Goal: Task Accomplishment & Management: Manage account settings

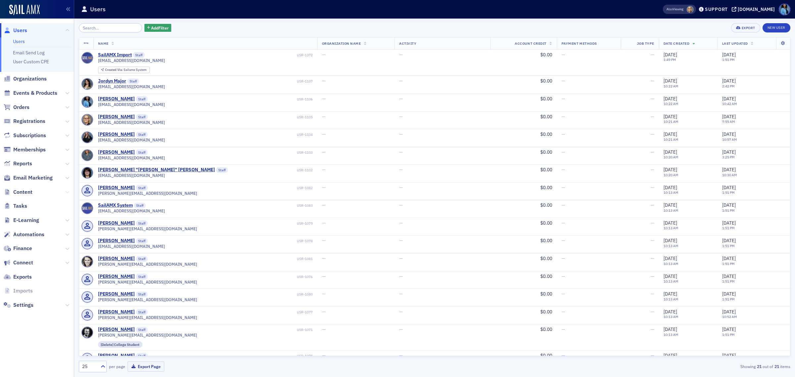
click at [66, 193] on icon at bounding box center [67, 192] width 4 height 4
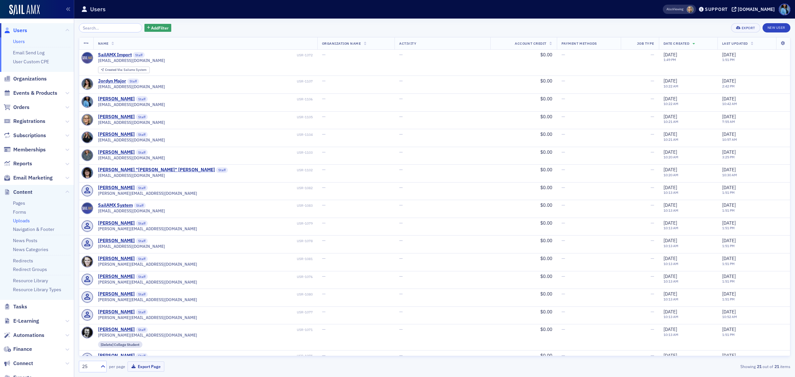
click at [25, 219] on link "Uploads" at bounding box center [21, 221] width 17 height 6
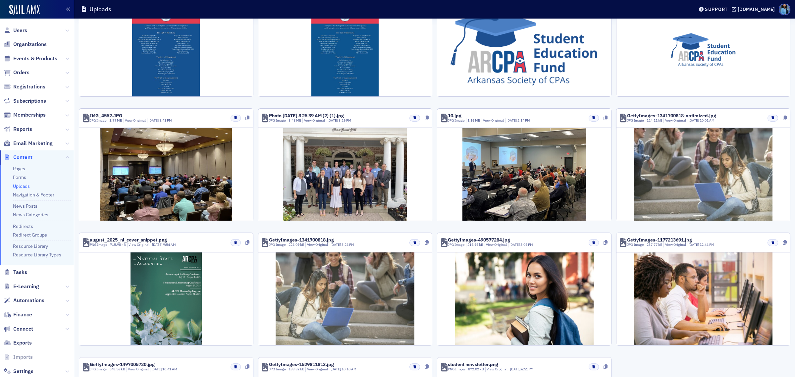
scroll to position [83, 0]
click at [33, 256] on link "Resource Library Types" at bounding box center [37, 255] width 48 height 6
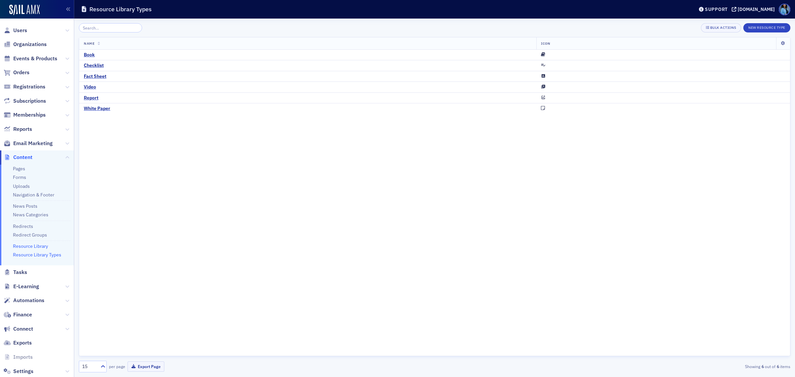
click at [29, 246] on link "Resource Library" at bounding box center [30, 246] width 35 height 6
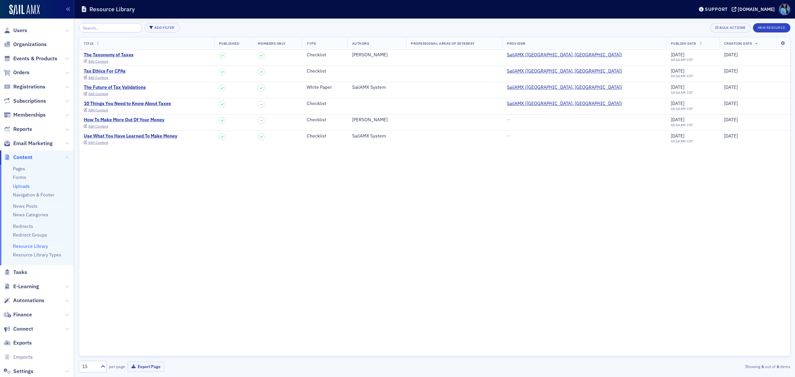
click at [24, 185] on link "Uploads" at bounding box center [21, 186] width 17 height 6
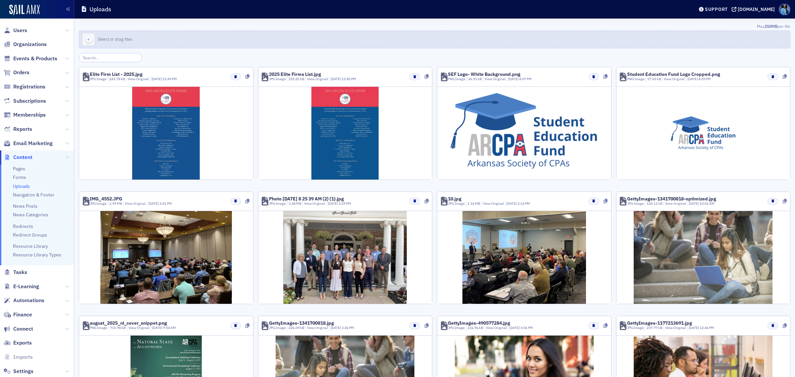
click at [89, 40] on icon "button" at bounding box center [88, 39] width 6 height 6
click at [86, 39] on icon "button" at bounding box center [88, 39] width 6 height 6
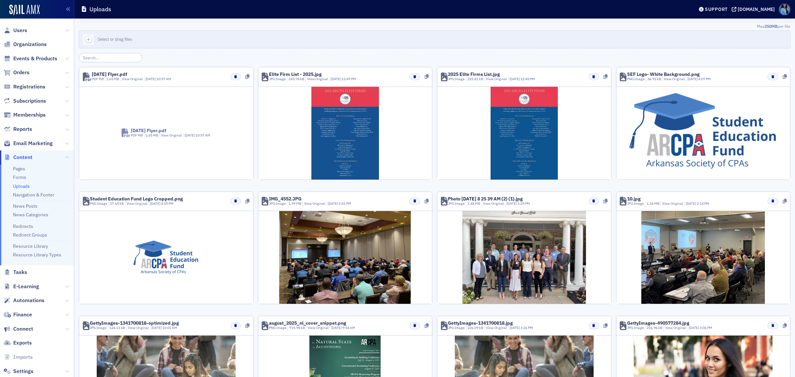
click at [157, 126] on span "Nov 2025 Flyer.pdf PDF Pdf 1.65 MB View Original 9/23/2025 10:57 AM" at bounding box center [166, 132] width 117 height 41
click at [145, 80] on div "9/23/2025 10:57 AM" at bounding box center [158, 79] width 28 height 5
click at [104, 72] on div "Nov 2025 Flyer.pdf" at bounding box center [109, 74] width 35 height 5
click at [89, 77] on icon at bounding box center [87, 77] width 9 height 9
click at [90, 75] on icon at bounding box center [87, 77] width 9 height 9
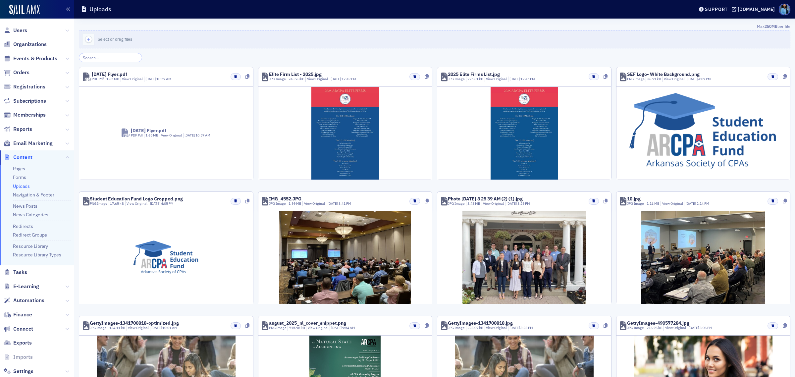
click at [125, 135] on icon at bounding box center [126, 133] width 9 height 9
click at [100, 77] on div "PDF Pdf" at bounding box center [98, 79] width 12 height 5
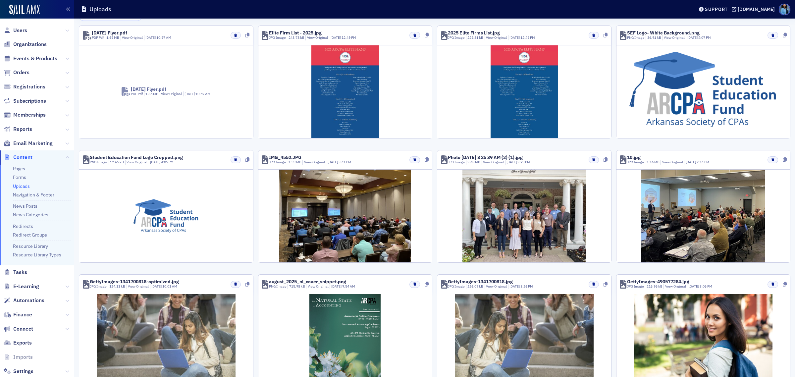
scroll to position [205, 0]
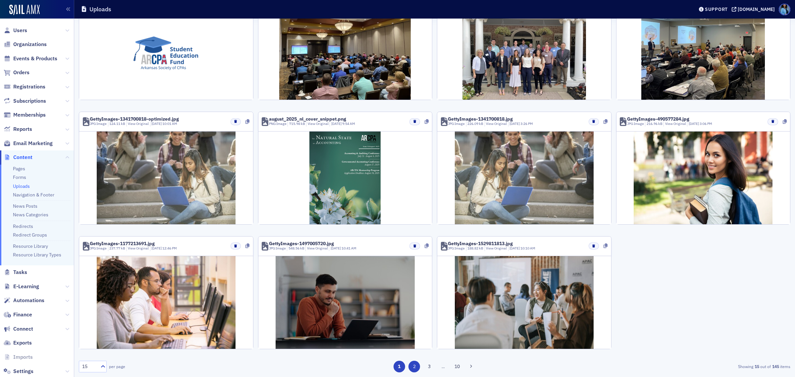
click at [413, 369] on button "2" at bounding box center [415, 367] width 12 height 12
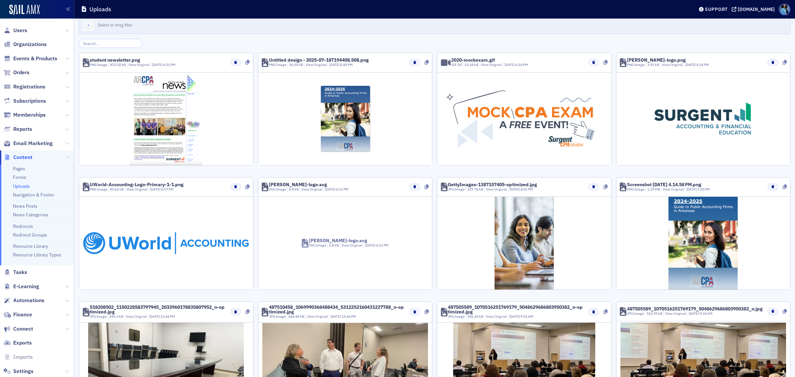
scroll to position [0, 0]
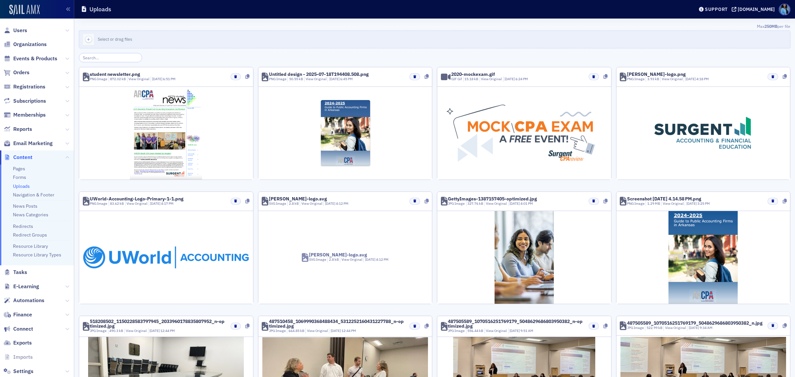
click at [16, 9] on img at bounding box center [24, 10] width 30 height 11
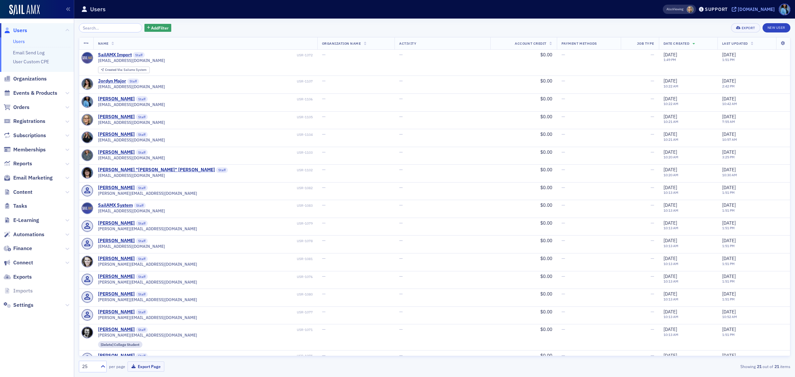
click at [738, 7] on div "[DOMAIN_NAME]" at bounding box center [756, 9] width 37 height 6
click at [64, 192] on span "Content" at bounding box center [37, 192] width 74 height 14
click at [67, 191] on icon at bounding box center [67, 192] width 4 height 4
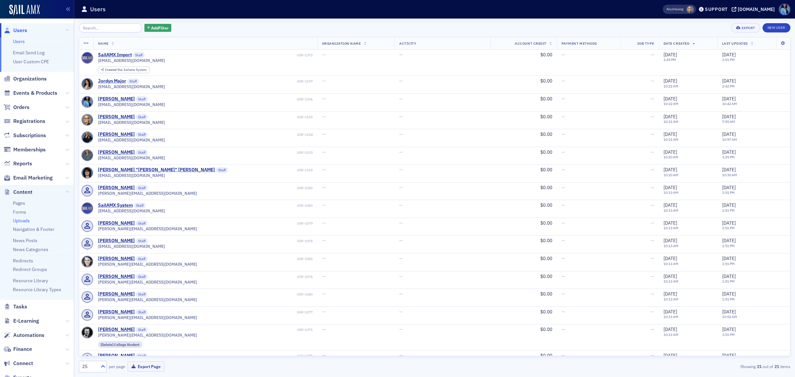
click at [24, 219] on link "Uploads" at bounding box center [21, 221] width 17 height 6
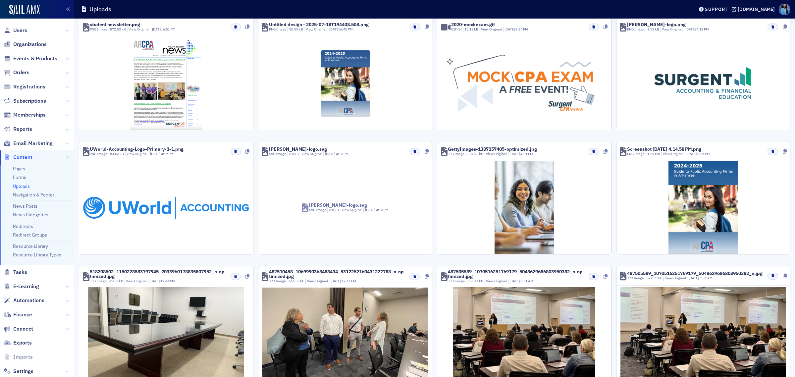
scroll to position [207, 0]
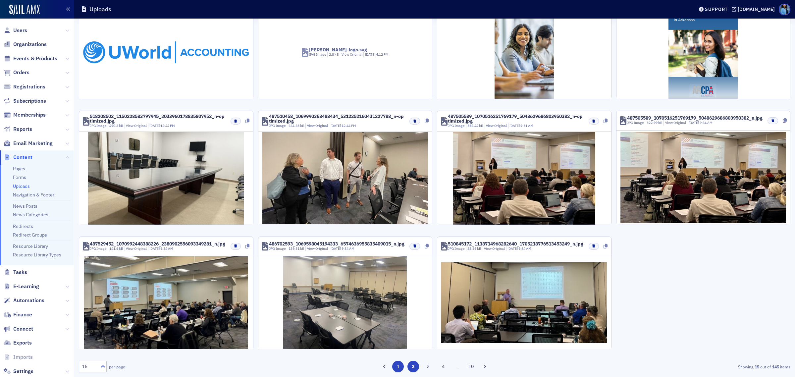
click at [393, 366] on button "1" at bounding box center [398, 367] width 12 height 12
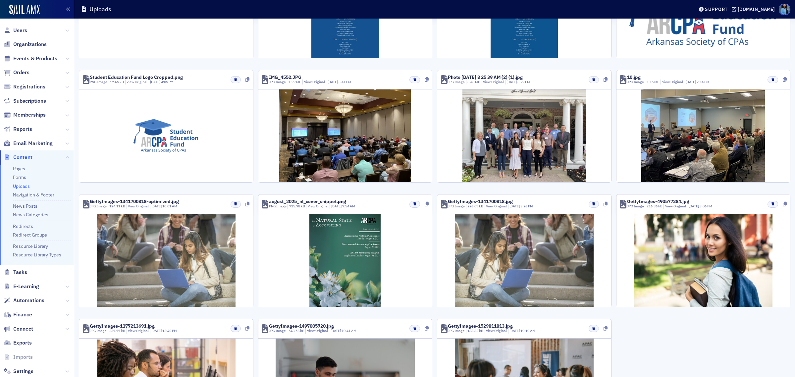
scroll to position [0, 0]
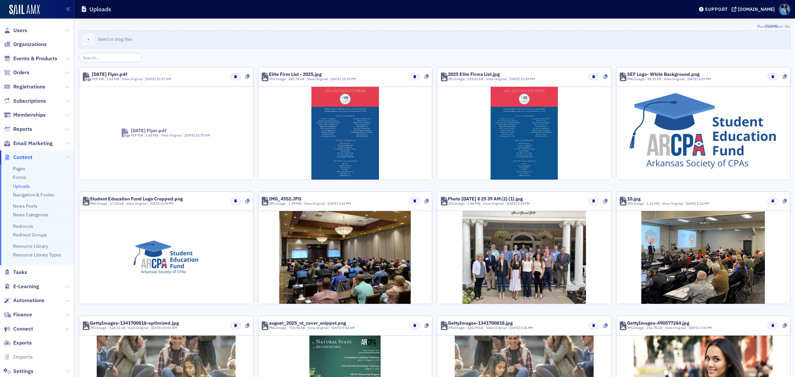
click at [157, 132] on div "Nov 2025 Flyer.pdf" at bounding box center [148, 130] width 35 height 5
click at [150, 121] on span "Nov 2025 Flyer.pdf PDF Pdf 1.65 MB View Original 9/23/2025 10:57 AM" at bounding box center [166, 132] width 117 height 41
click at [105, 77] on div "1.65 MB" at bounding box center [112, 79] width 15 height 5
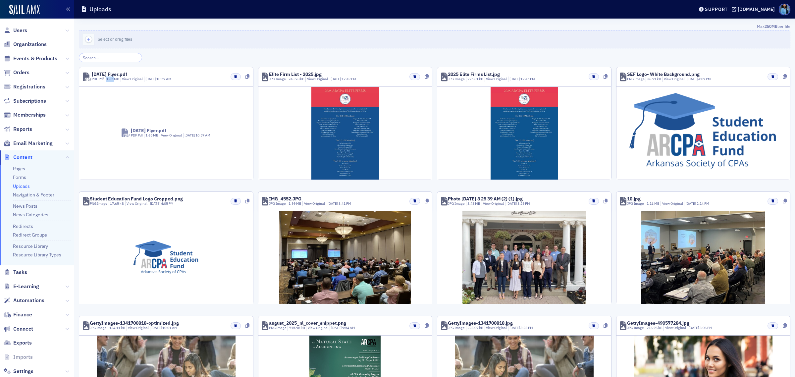
drag, startPoint x: 105, startPoint y: 77, endPoint x: 85, endPoint y: 74, distance: 20.1
click at [101, 76] on div "Nov 2025 Flyer.pdf PDF Pdf 1.65 MB View Original 9/23/2025 10:57 AM" at bounding box center [132, 77] width 80 height 10
click at [84, 74] on icon at bounding box center [87, 77] width 9 height 9
drag, startPoint x: 135, startPoint y: 94, endPoint x: 147, endPoint y: 106, distance: 17.6
click at [139, 95] on div "Nov 2025 Flyer.pdf PDF Pdf 1.65 MB View Original 9/23/2025 10:57 AM" at bounding box center [166, 133] width 174 height 93
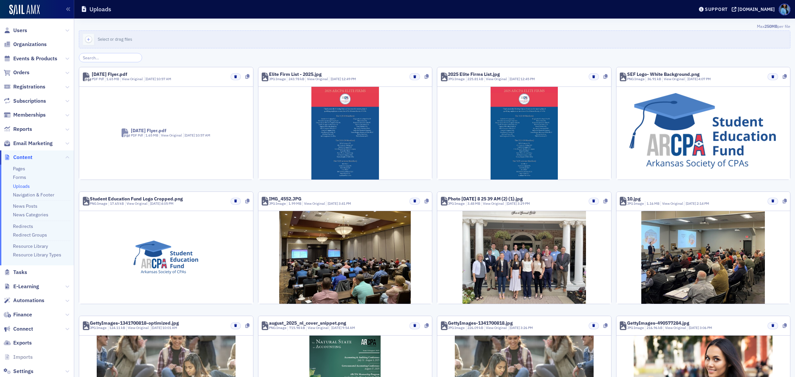
drag, startPoint x: 146, startPoint y: 139, endPoint x: 139, endPoint y: 139, distance: 8.0
click at [143, 140] on div "Nov 2025 Flyer.pdf PDF Pdf 1.65 MB View Original 9/23/2025 10:57 AM" at bounding box center [166, 132] width 89 height 13
click at [114, 133] on span "Nov 2025 Flyer.pdf PDF Pdf 1.65 MB View Original 9/23/2025 10:57 AM" at bounding box center [166, 132] width 117 height 41
drag, startPoint x: 121, startPoint y: 132, endPoint x: 146, endPoint y: 132, distance: 25.2
click at [136, 132] on div "Nov 2025 Flyer.pdf PDF Pdf 1.65 MB View Original 9/23/2025 10:57 AM" at bounding box center [166, 132] width 89 height 13
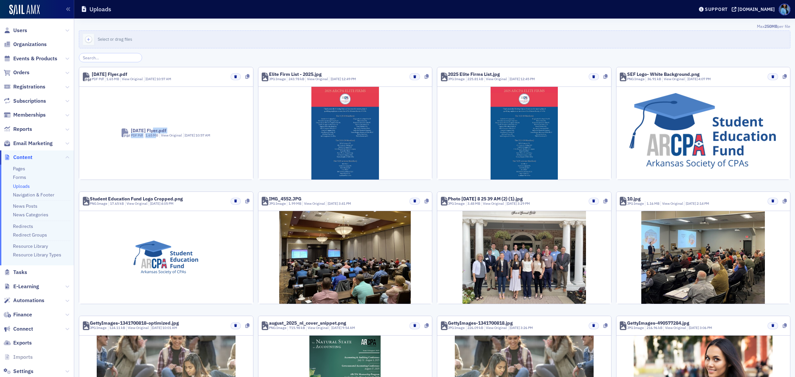
drag, startPoint x: 150, startPoint y: 133, endPoint x: 174, endPoint y: 143, distance: 26.3
click at [156, 134] on div "Nov 2025 Flyer.pdf PDF Pdf 1.65 MB View Original 9/23/2025 10:57 AM" at bounding box center [171, 133] width 80 height 10
drag, startPoint x: 174, startPoint y: 143, endPoint x: 180, endPoint y: 153, distance: 11.9
click at [177, 146] on span "Nov 2025 Flyer.pdf PDF Pdf 1.65 MB View Original 9/23/2025 10:57 AM" at bounding box center [166, 132] width 117 height 41
click at [39, 246] on link "Resource Library" at bounding box center [30, 246] width 35 height 6
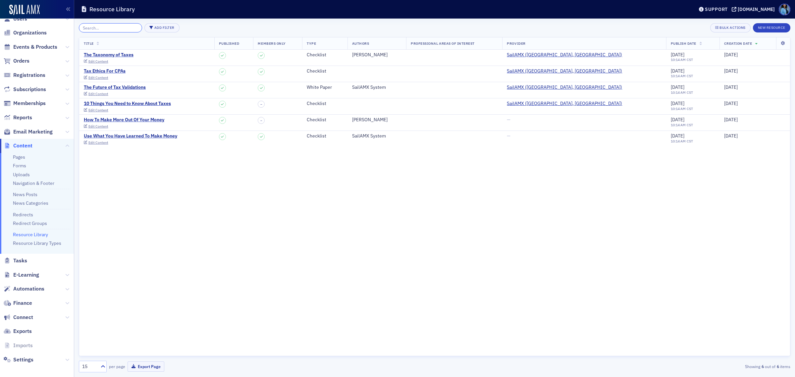
scroll to position [15, 0]
click at [19, 173] on link "Uploads" at bounding box center [21, 171] width 17 height 6
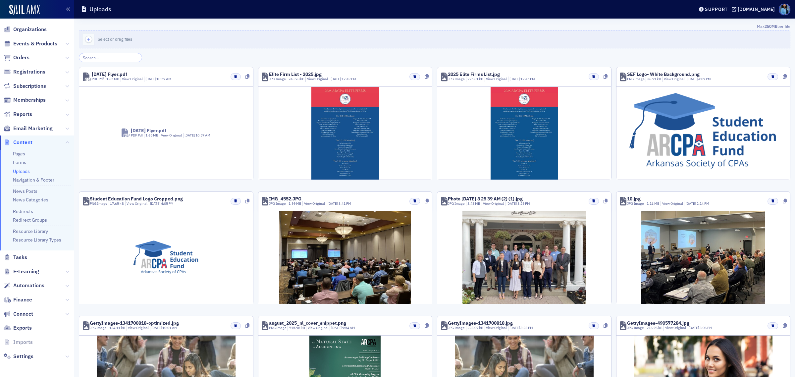
click at [94, 72] on div "Nov 2025 Flyer.pdf" at bounding box center [109, 74] width 35 height 5
click at [93, 78] on div "PDF Pdf" at bounding box center [98, 79] width 12 height 5
click at [21, 151] on link "Pages" at bounding box center [19, 154] width 12 height 6
click at [22, 163] on link "Forms" at bounding box center [19, 162] width 13 height 6
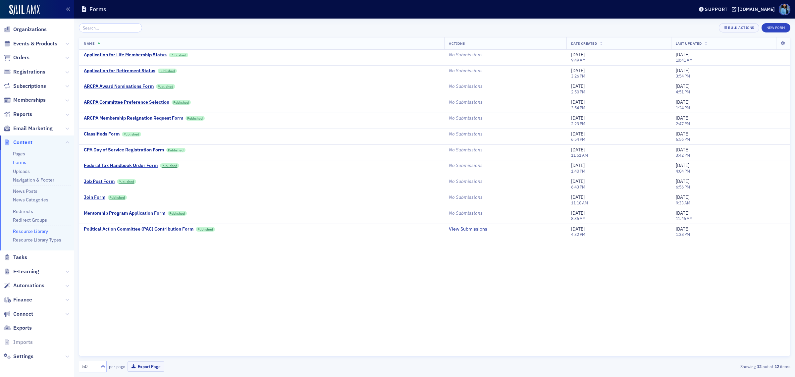
click at [41, 232] on link "Resource Library" at bounding box center [30, 231] width 35 height 6
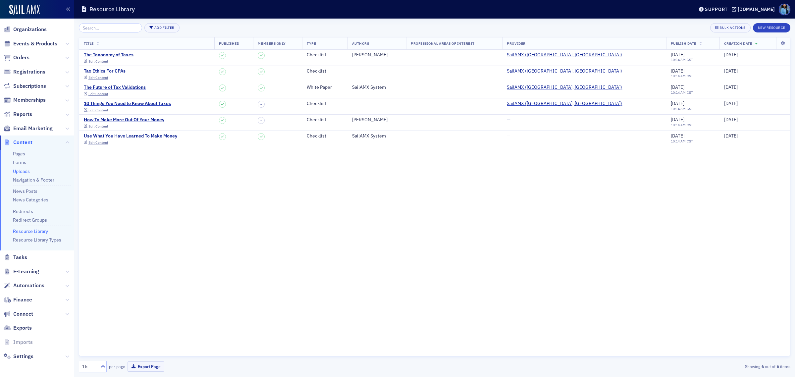
click at [28, 171] on link "Uploads" at bounding box center [21, 171] width 17 height 6
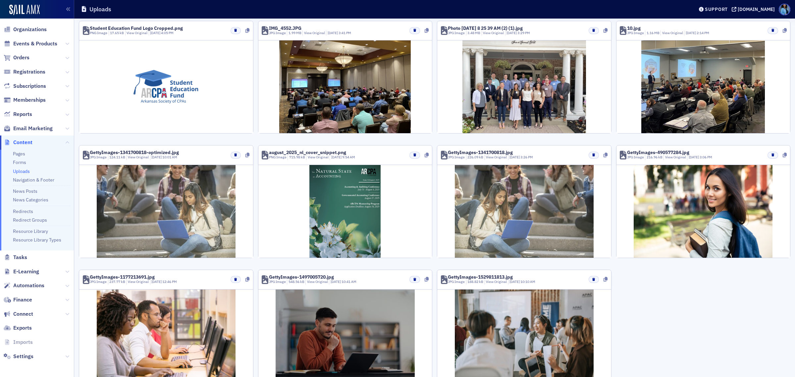
scroll to position [205, 0]
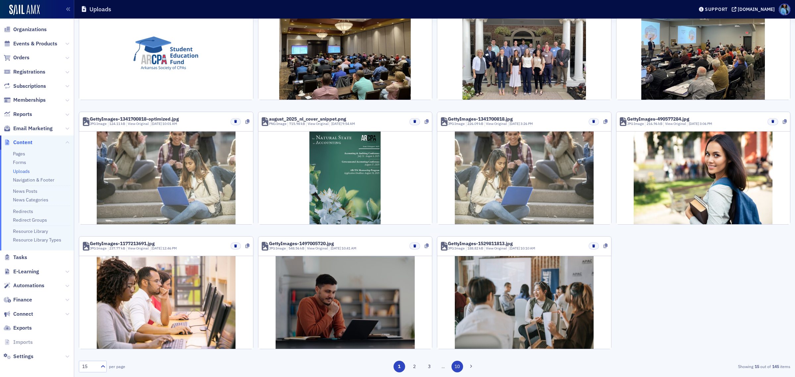
click at [456, 369] on button "10" at bounding box center [458, 367] width 12 height 12
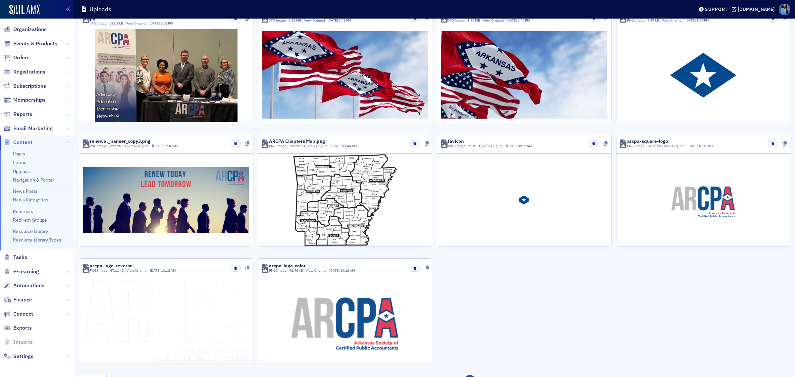
scroll to position [73, 0]
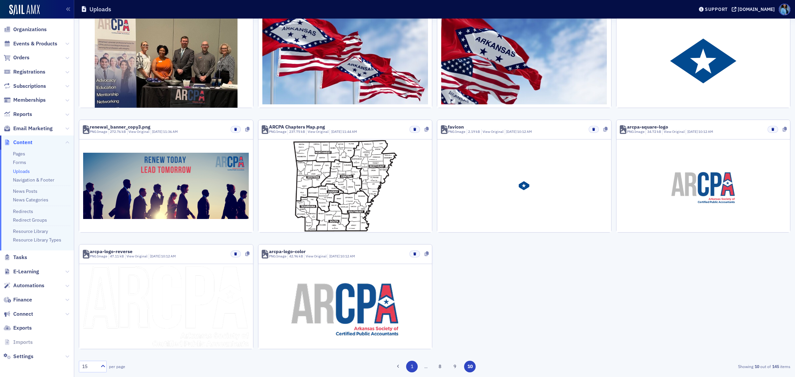
click at [410, 364] on button "1" at bounding box center [412, 367] width 12 height 12
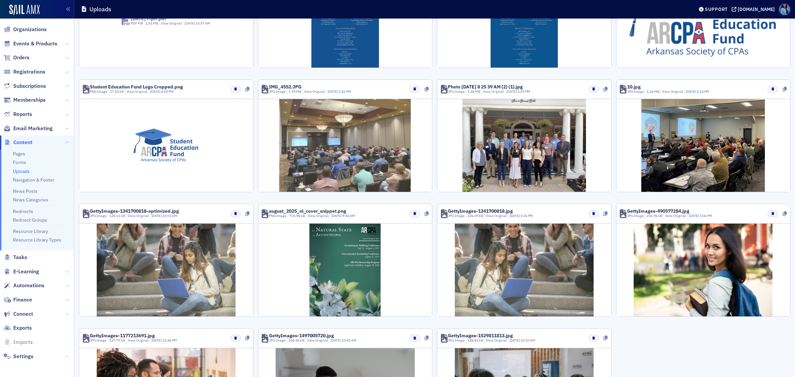
scroll to position [205, 0]
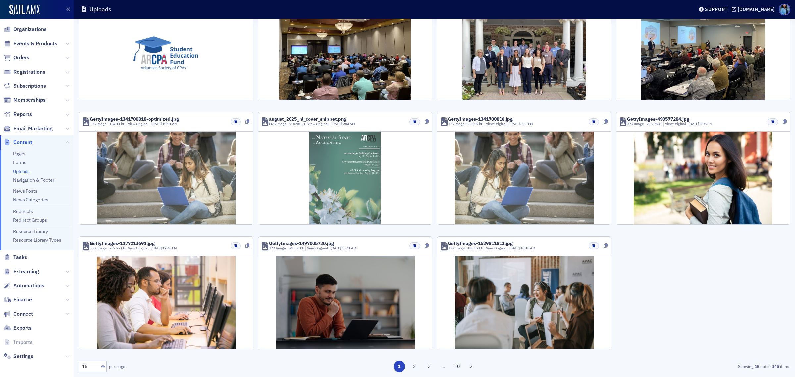
click at [337, 194] on img at bounding box center [345, 178] width 71 height 93
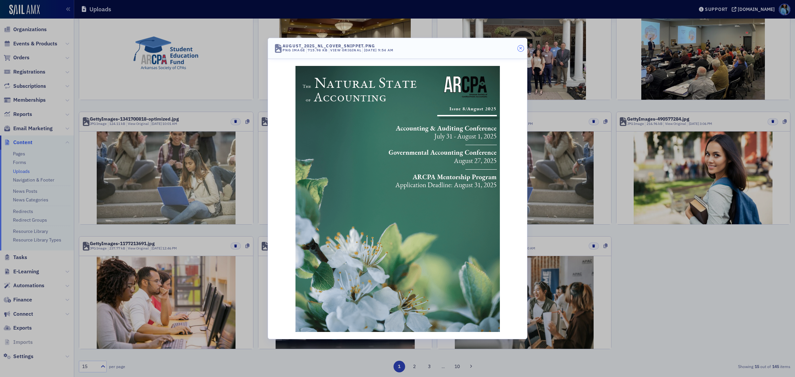
click at [521, 48] on icon "button" at bounding box center [520, 48] width 3 height 4
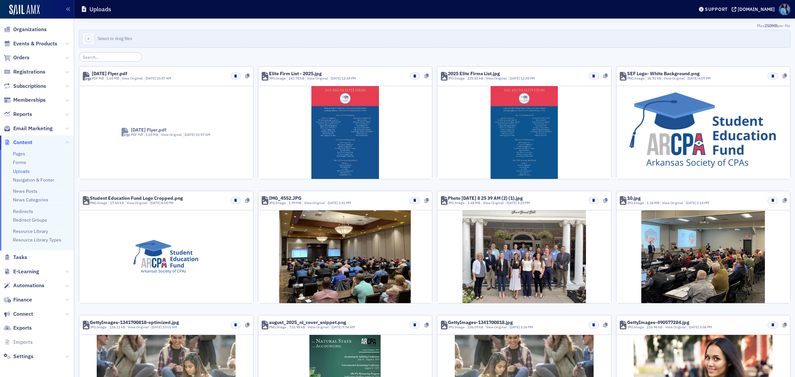
scroll to position [0, 0]
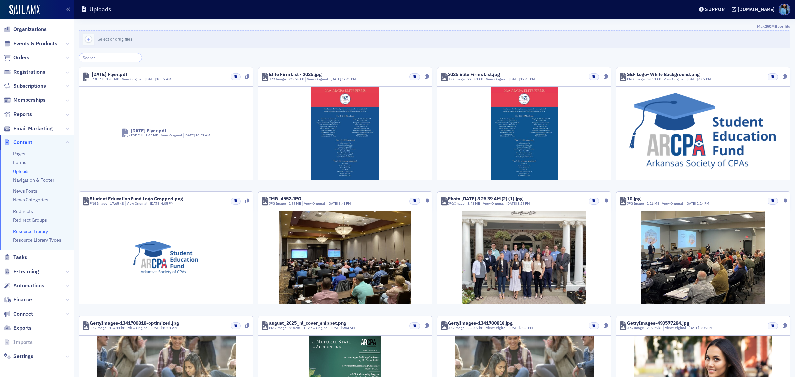
click at [27, 233] on link "Resource Library" at bounding box center [30, 231] width 35 height 6
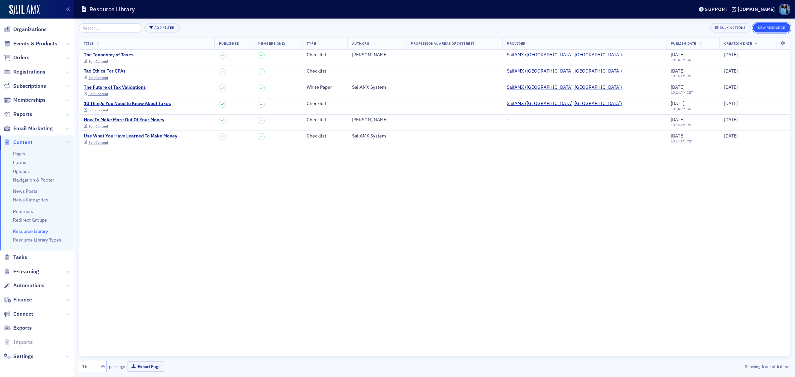
click at [761, 28] on button "New Resource" at bounding box center [771, 27] width 37 height 9
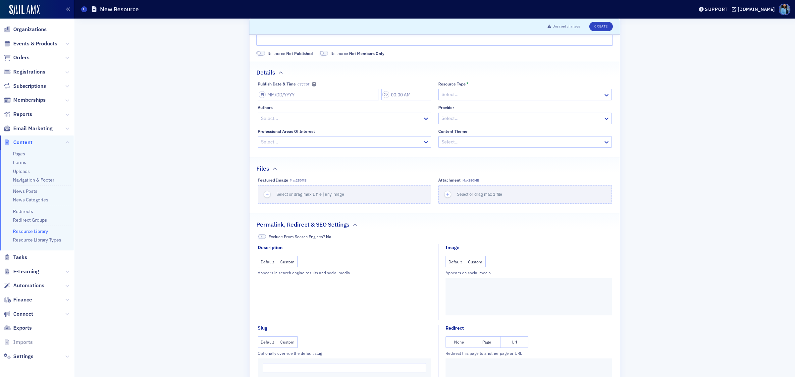
scroll to position [54, 0]
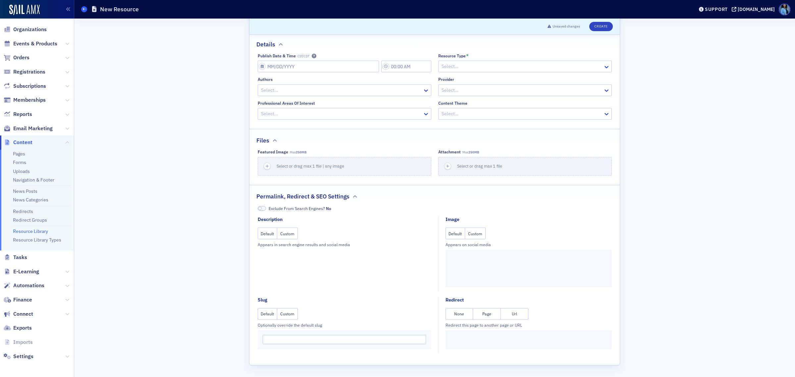
click at [85, 9] on icon at bounding box center [84, 9] width 3 height 3
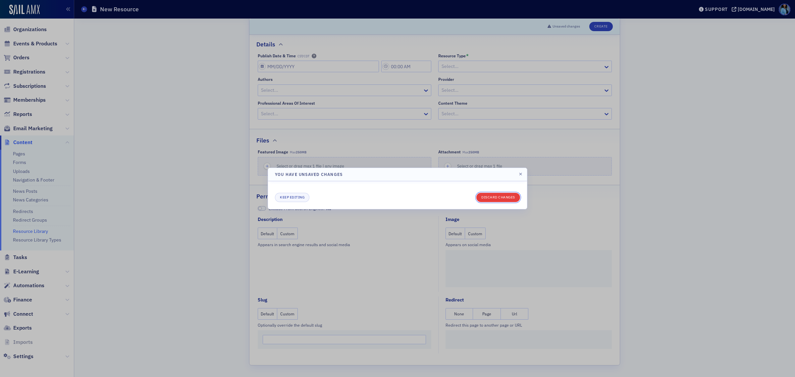
click at [500, 198] on button "Discard changes" at bounding box center [499, 197] width 44 height 9
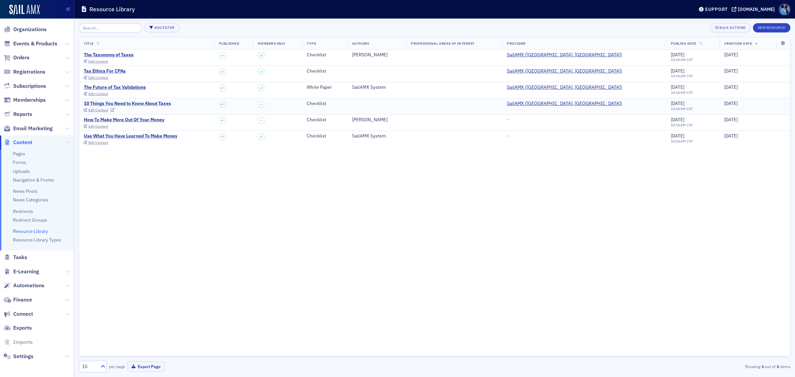
click at [119, 103] on div "10 Things You Need to Know About Taxes" at bounding box center [127, 104] width 87 height 6
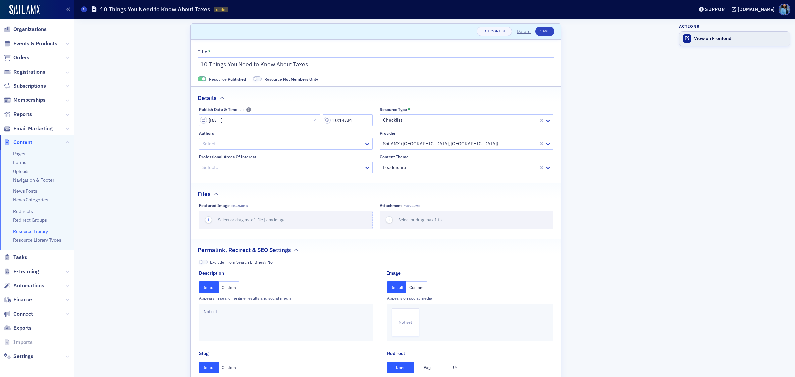
click at [709, 42] on link "View on Frontend" at bounding box center [735, 39] width 111 height 14
click at [24, 171] on link "Uploads" at bounding box center [21, 171] width 17 height 6
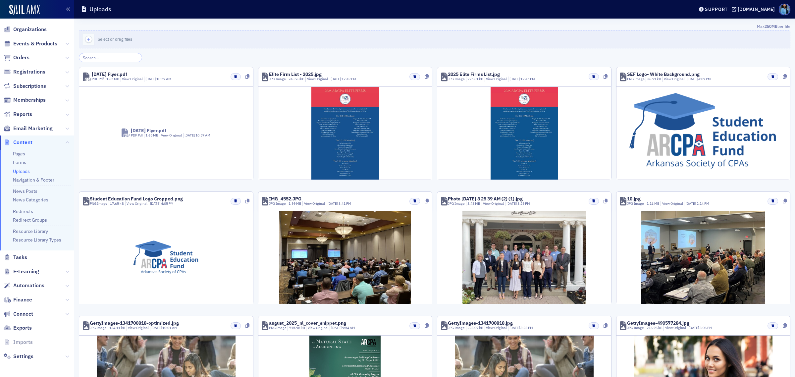
click at [99, 76] on div "Nov 2025 Flyer.pdf" at bounding box center [109, 74] width 35 height 5
click at [118, 76] on div "Nov 2025 Flyer.pdf" at bounding box center [109, 74] width 35 height 5
drag, startPoint x: 130, startPoint y: 77, endPoint x: 151, endPoint y: 82, distance: 21.5
click at [131, 77] on div "Nov 2025 Flyer.pdf PDF Pdf 1.65 MB View Original 9/23/2025 10:57 AM" at bounding box center [132, 77] width 80 height 10
click at [161, 83] on div "Nov 2025 Flyer.pdf PDF Pdf 1.65 MB View Original 9/23/2025 10:57 AM" at bounding box center [127, 76] width 89 height 13
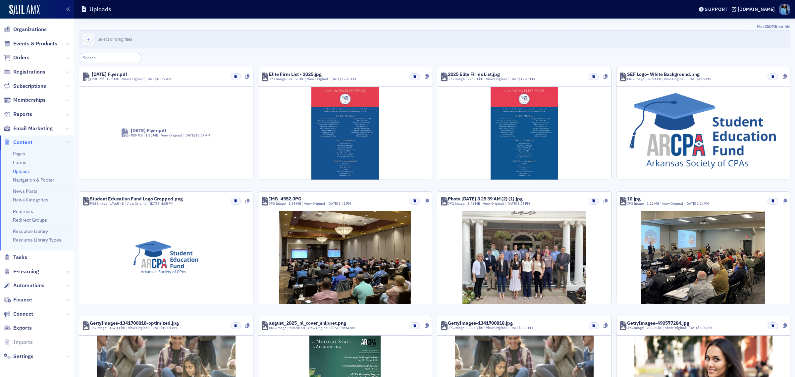
click at [147, 142] on span "Nov 2025 Flyer.pdf PDF Pdf 1.65 MB View Original 9/23/2025 10:57 AM" at bounding box center [166, 132] width 117 height 41
click at [148, 142] on span "Nov 2025 Flyer.pdf PDF Pdf 1.65 MB View Original 9/23/2025 10:57 AM" at bounding box center [166, 132] width 117 height 41
drag, startPoint x: 148, startPoint y: 129, endPoint x: 133, endPoint y: 115, distance: 20.6
click at [133, 115] on span "Nov 2025 Flyer.pdf PDF Pdf 1.65 MB View Original 9/23/2025 10:57 AM" at bounding box center [166, 132] width 117 height 41
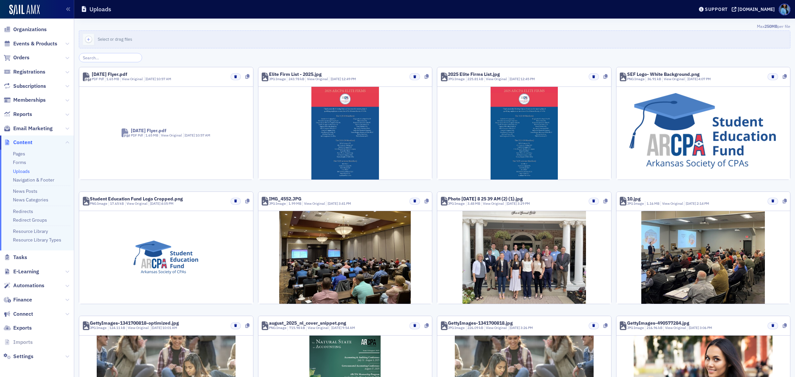
click at [128, 83] on div "Nov 2025 Flyer.pdf PDF Pdf 1.65 MB View Original 9/23/2025 10:57 AM" at bounding box center [127, 76] width 89 height 13
click at [128, 78] on link "View Original" at bounding box center [132, 79] width 21 height 5
click at [130, 80] on link "View Original" at bounding box center [132, 79] width 21 height 5
click at [132, 80] on link "View Original" at bounding box center [132, 79] width 21 height 5
click at [131, 80] on link "View Original" at bounding box center [132, 79] width 21 height 5
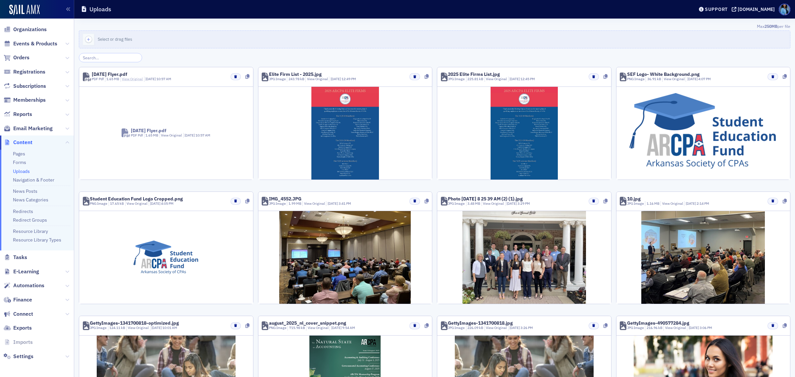
click at [132, 80] on link "View Original" at bounding box center [132, 79] width 21 height 5
click at [24, 8] on img at bounding box center [24, 10] width 30 height 11
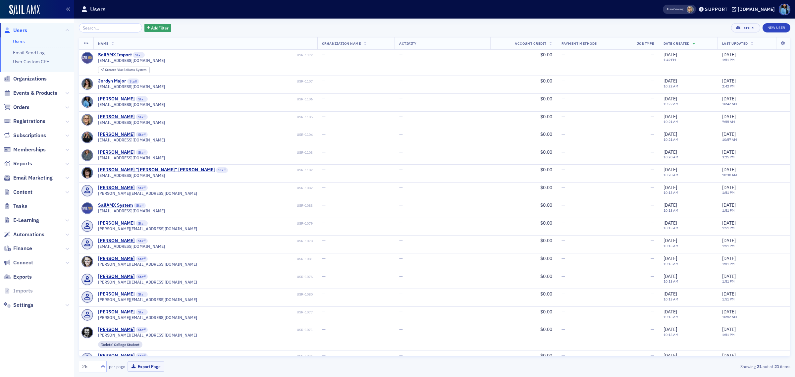
click at [728, 4] on div "Also Viewing Support arcpa.production.sailamx.com" at bounding box center [725, 10] width 142 height 12
click at [738, 8] on div "[DOMAIN_NAME]" at bounding box center [756, 9] width 37 height 6
